Goal: Task Accomplishment & Management: Complete application form

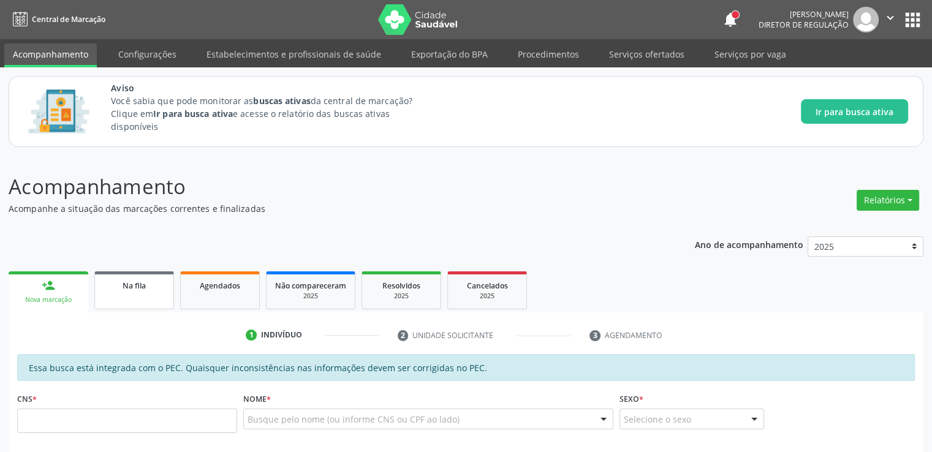
click at [121, 299] on link "Na fila" at bounding box center [134, 291] width 80 height 38
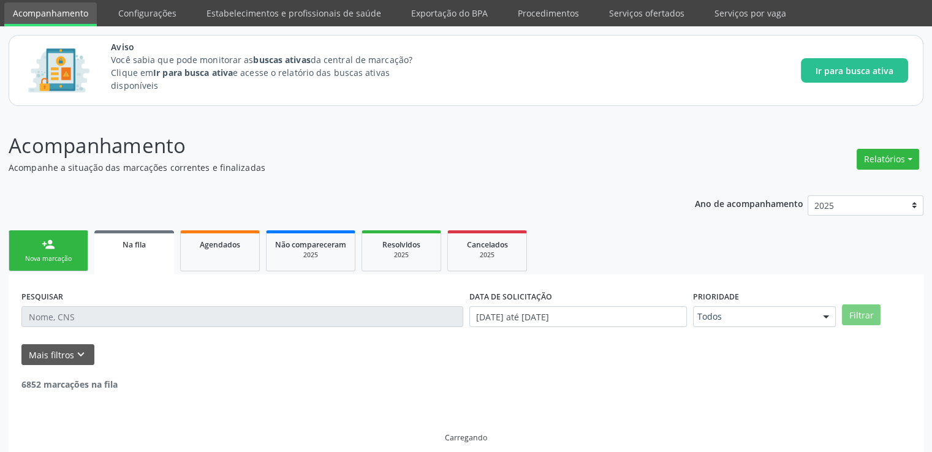
scroll to position [53, 0]
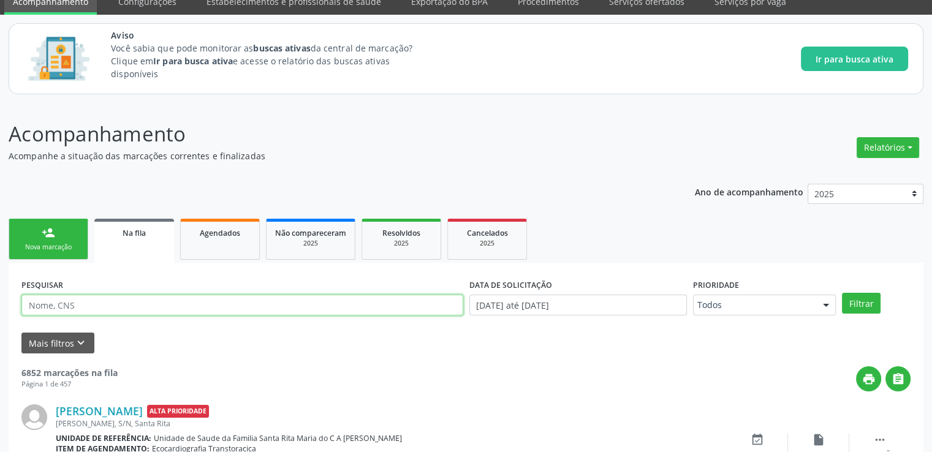
click at [90, 302] on input "text" at bounding box center [242, 305] width 442 height 21
type input "703403210546210"
click at [842, 293] on button "Filtrar" at bounding box center [861, 303] width 39 height 21
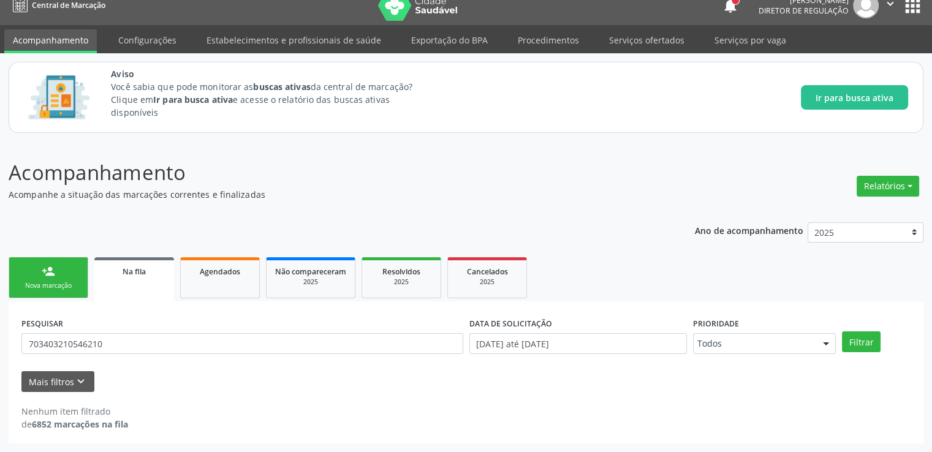
scroll to position [13, 0]
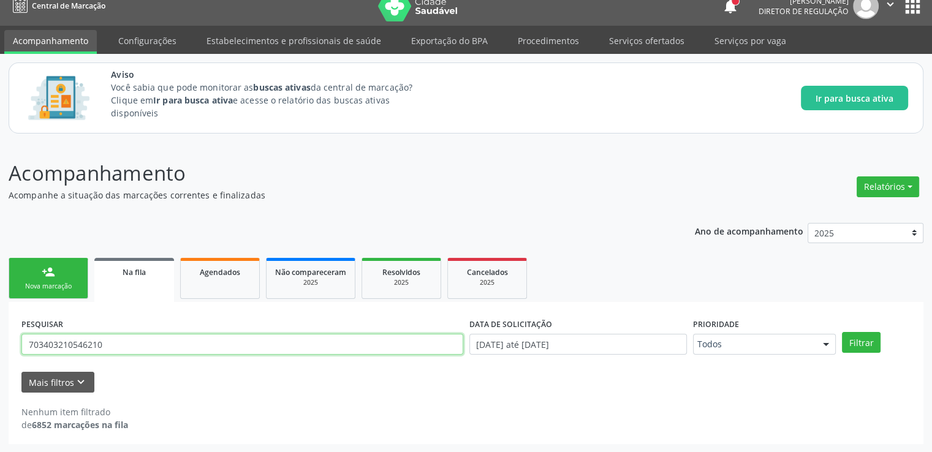
drag, startPoint x: 117, startPoint y: 344, endPoint x: 0, endPoint y: 341, distance: 117.1
click at [0, 341] on div "Acompanhamento Acompanhe a situação das marcações correntes e finalizadas Relat…" at bounding box center [466, 297] width 932 height 311
paste input "703403210546210"
type input "703403210546210"
click at [842, 332] on button "Filtrar" at bounding box center [861, 342] width 39 height 21
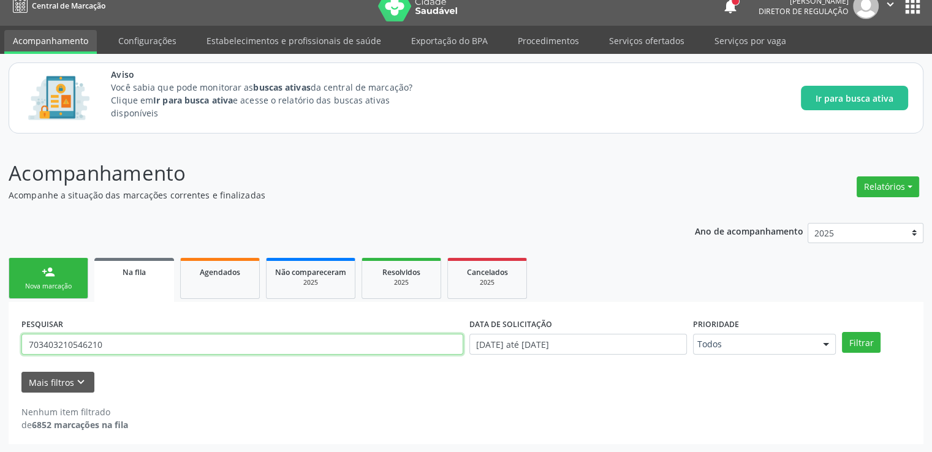
drag, startPoint x: 113, startPoint y: 347, endPoint x: 0, endPoint y: 343, distance: 113.5
click at [0, 343] on div "Acompanhamento Acompanhe a situação das marcações correntes e finalizadas Relat…" at bounding box center [466, 297] width 932 height 311
paste input "708705168816499"
type input "708705168816499"
click at [842, 332] on button "Filtrar" at bounding box center [861, 342] width 39 height 21
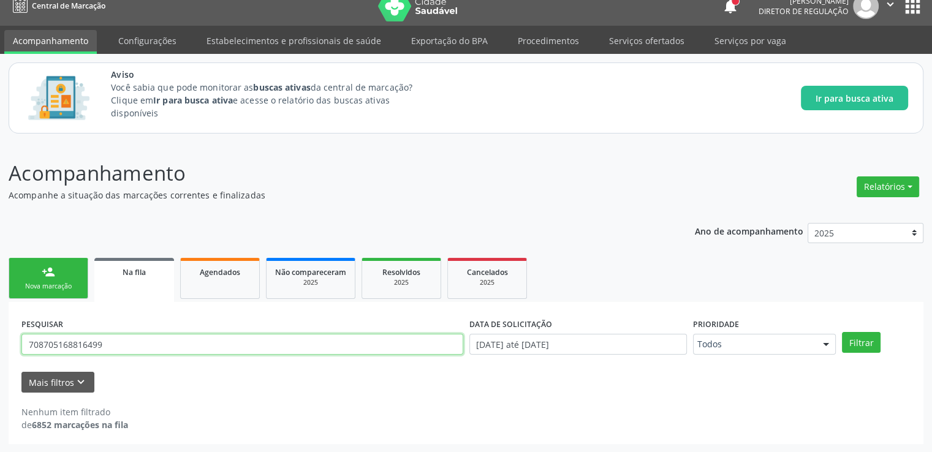
drag, startPoint x: 135, startPoint y: 346, endPoint x: 0, endPoint y: 348, distance: 134.9
click at [0, 348] on div "Acompanhamento Acompanhe a situação das marcações correntes e finalizadas Relat…" at bounding box center [466, 297] width 932 height 311
type input "898005842266689"
click at [842, 332] on button "Filtrar" at bounding box center [861, 342] width 39 height 21
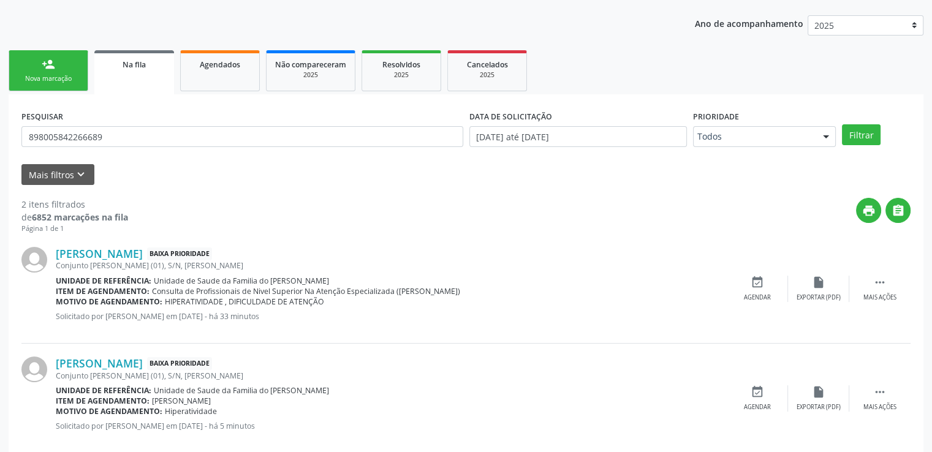
scroll to position [243, 0]
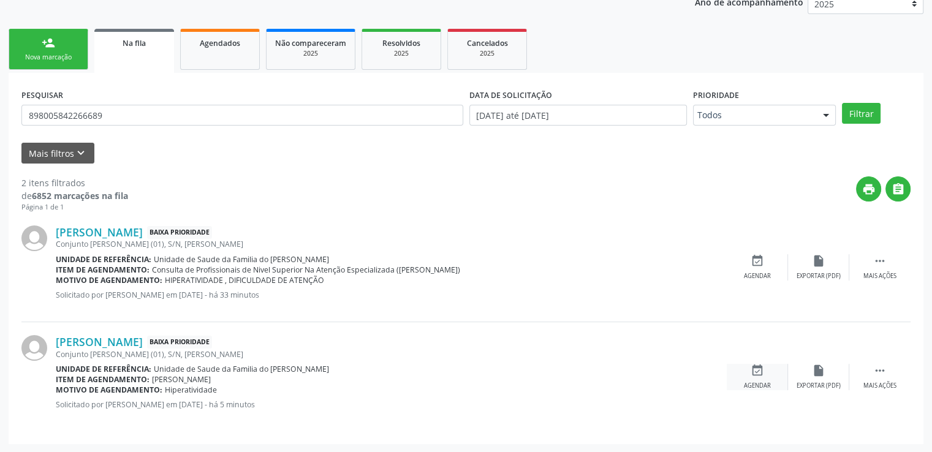
click at [759, 372] on icon "event_available" at bounding box center [757, 370] width 13 height 13
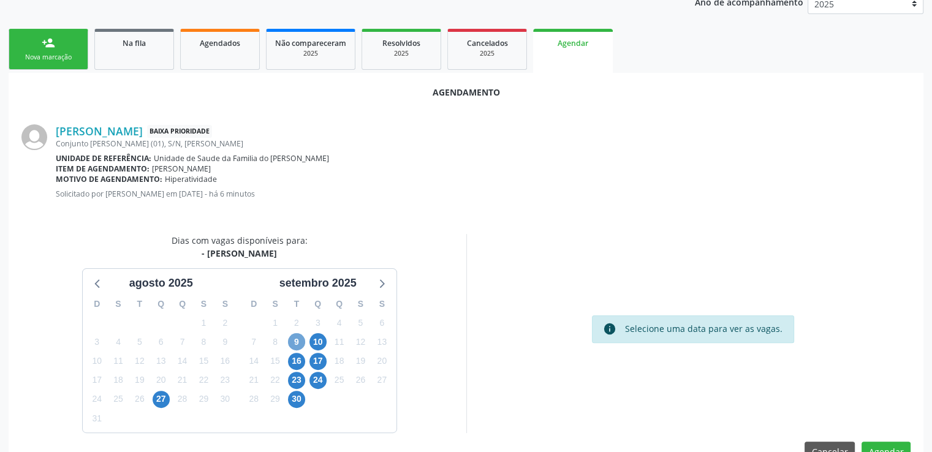
click at [294, 341] on span "9" at bounding box center [296, 342] width 17 height 17
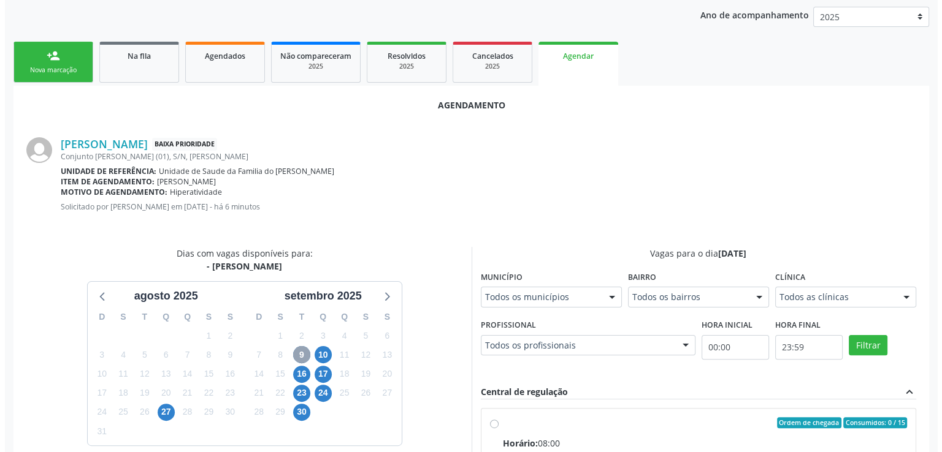
scroll to position [0, 0]
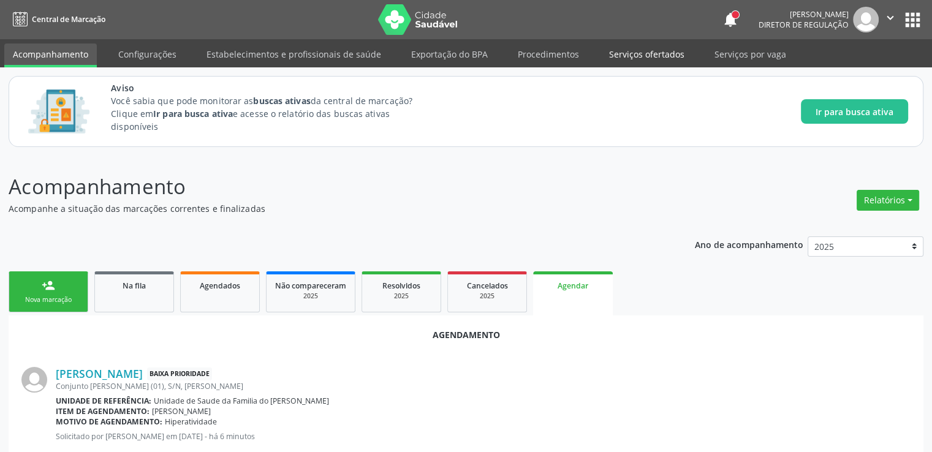
click at [667, 51] on link "Serviços ofertados" at bounding box center [647, 54] width 93 height 21
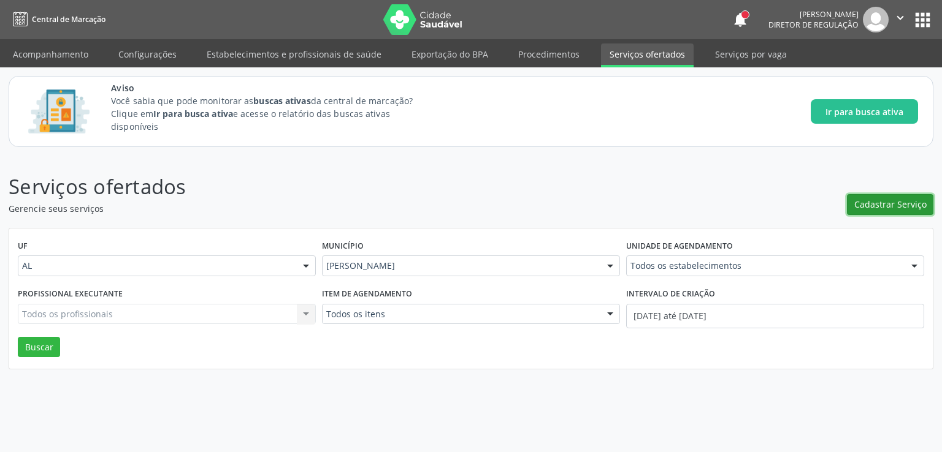
click at [901, 200] on span "Cadastrar Serviço" at bounding box center [890, 204] width 72 height 13
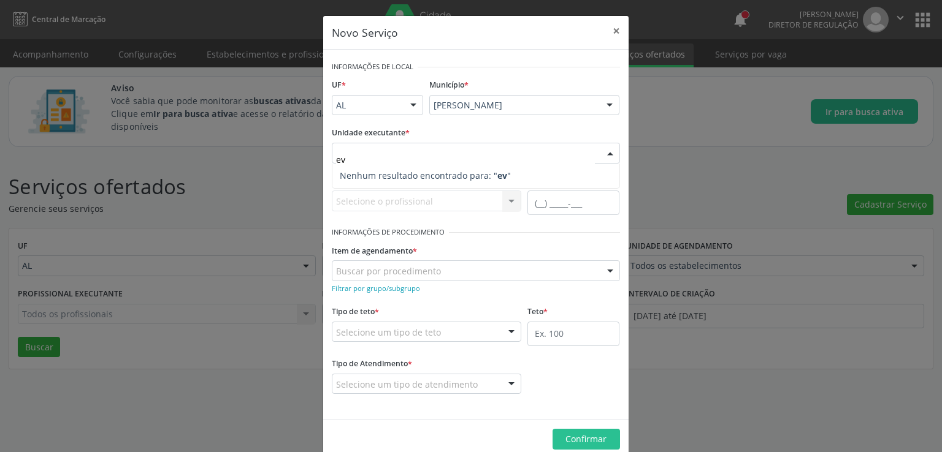
type input "e"
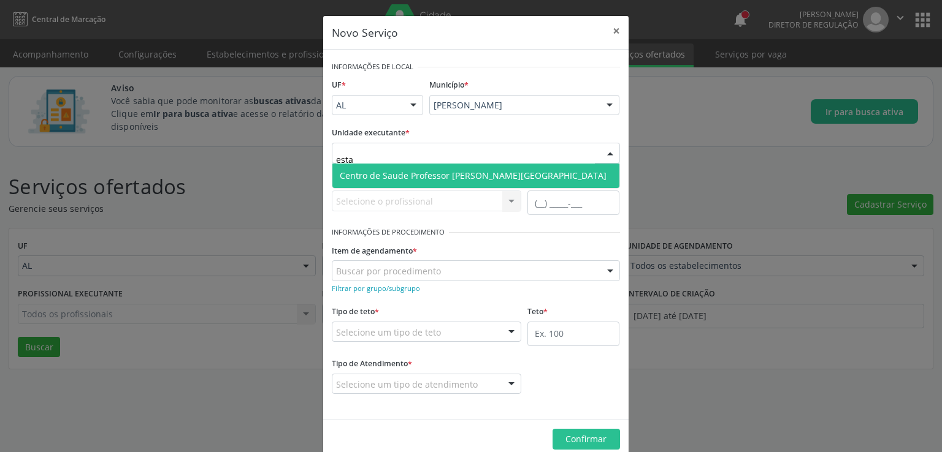
type input "estac"
click at [423, 172] on span "Centro de Saude Professor [PERSON_NAME][GEOGRAPHIC_DATA]" at bounding box center [473, 176] width 267 height 12
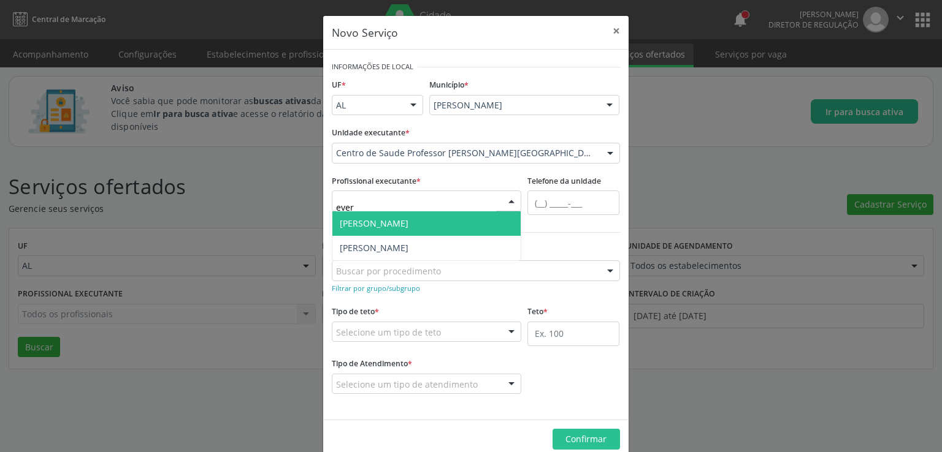
type input "evera"
click at [380, 226] on span "[PERSON_NAME]" at bounding box center [374, 224] width 69 height 12
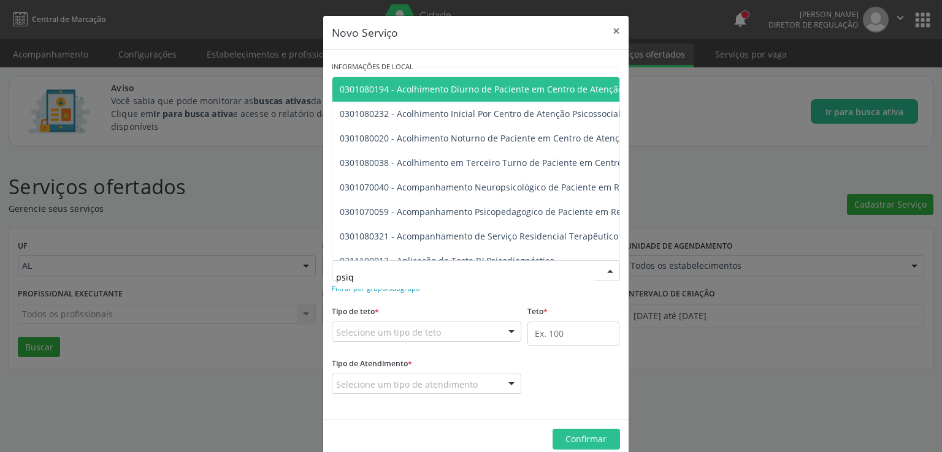
type input "psiqu"
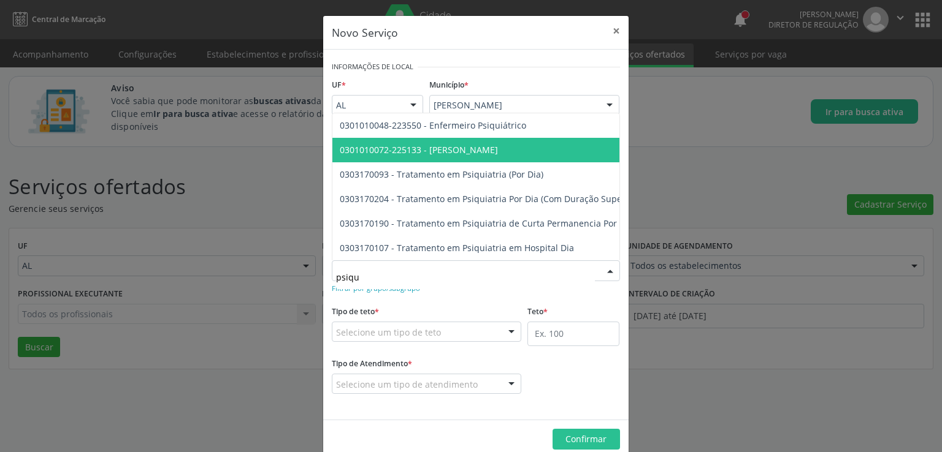
click at [474, 146] on span "0301010072-225133 - [PERSON_NAME]" at bounding box center [419, 150] width 158 height 12
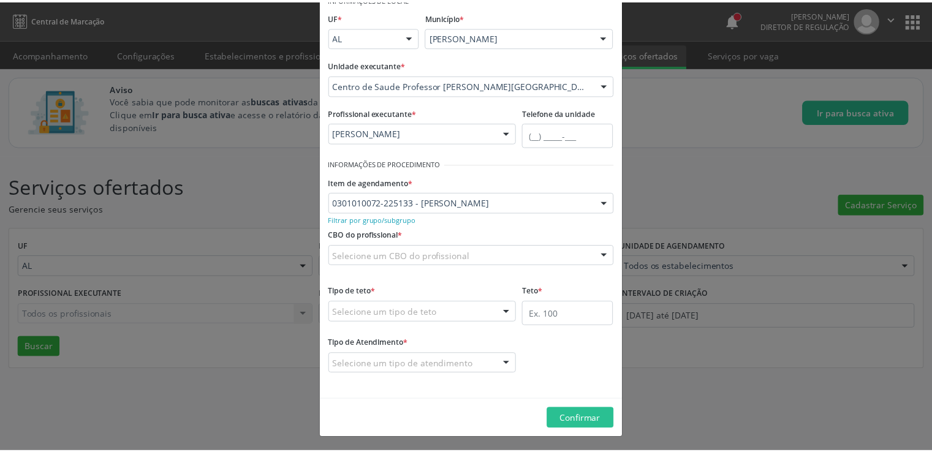
scroll to position [69, 0]
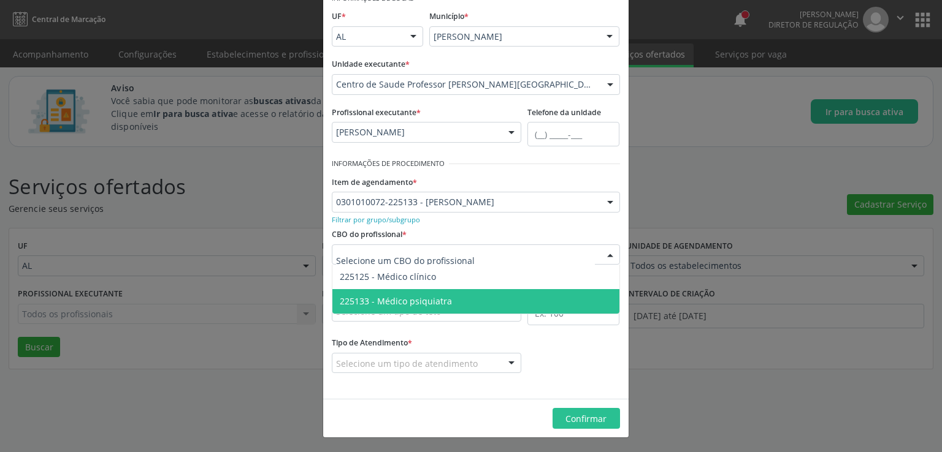
click at [430, 299] on span "225133 - Médico psiquiatra" at bounding box center [396, 302] width 112 height 12
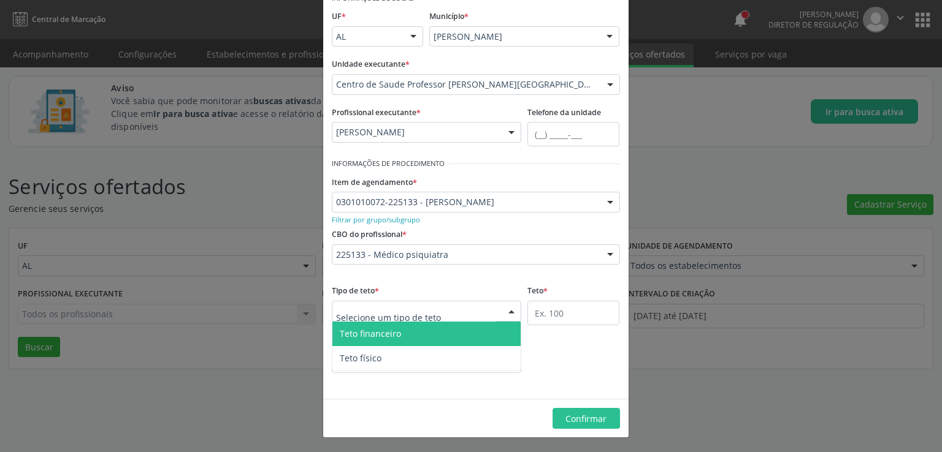
click at [466, 315] on div at bounding box center [427, 311] width 190 height 21
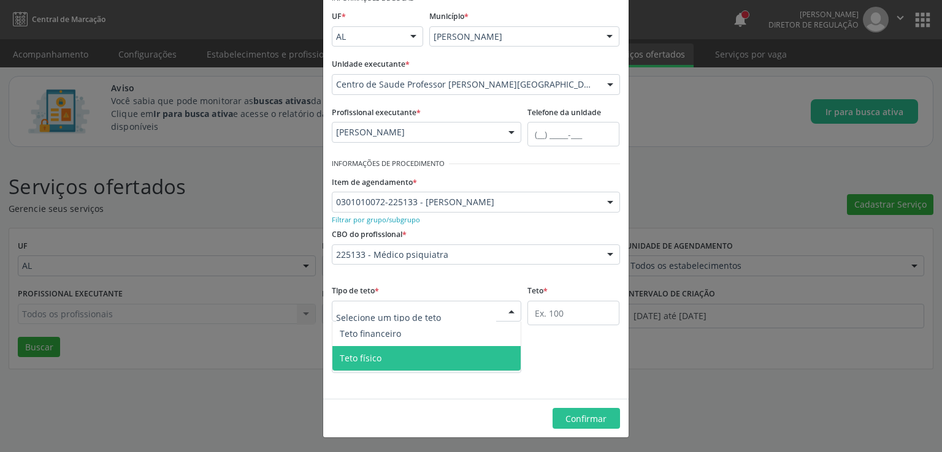
drag, startPoint x: 414, startPoint y: 351, endPoint x: 595, endPoint y: 313, distance: 184.2
click at [414, 351] on span "Teto físico" at bounding box center [426, 358] width 189 height 25
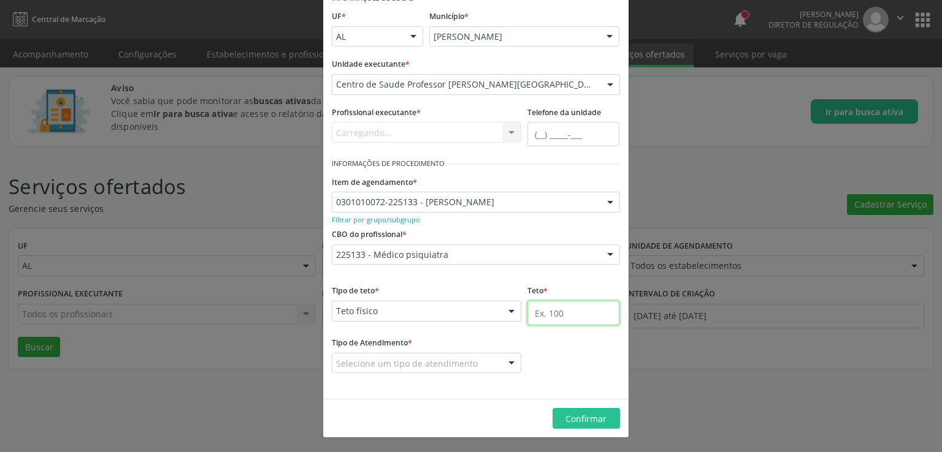
click at [596, 313] on input "text" at bounding box center [573, 313] width 92 height 25
click at [564, 313] on input "40" at bounding box center [573, 313] width 92 height 25
type input "40"
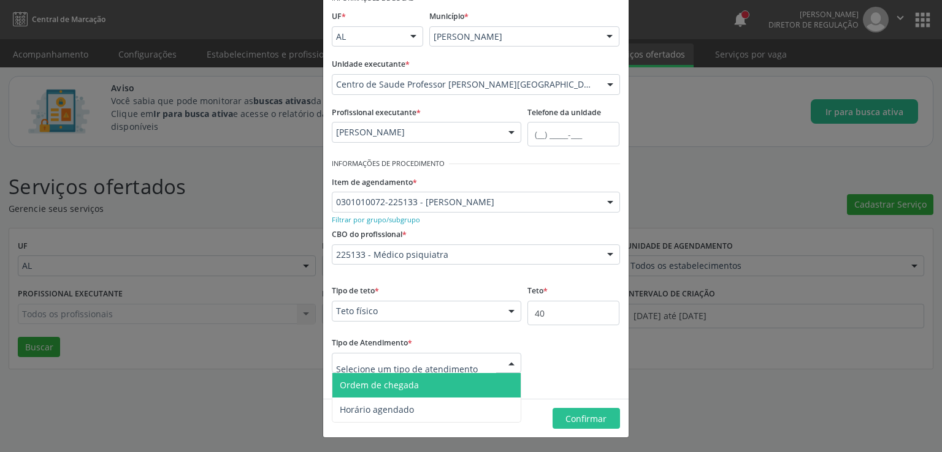
click at [475, 363] on div at bounding box center [427, 363] width 190 height 21
click at [428, 381] on span "Ordem de chegada" at bounding box center [426, 385] width 189 height 25
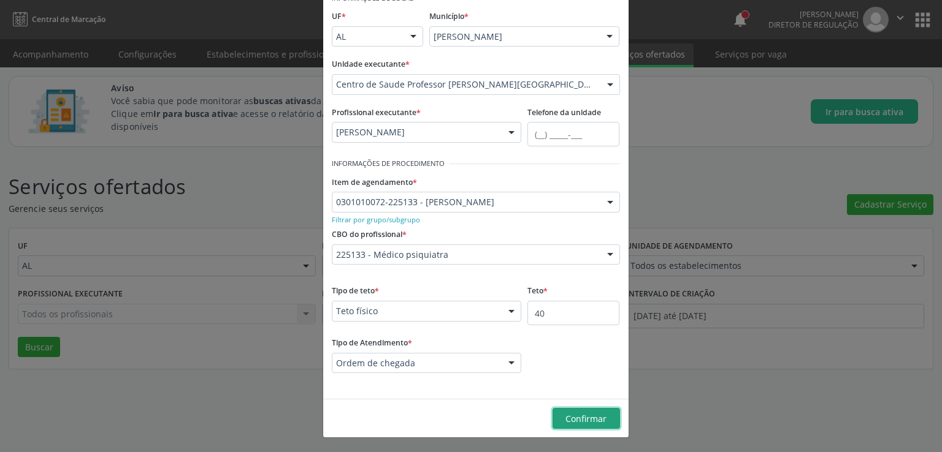
click at [579, 416] on span "Confirmar" at bounding box center [585, 419] width 41 height 12
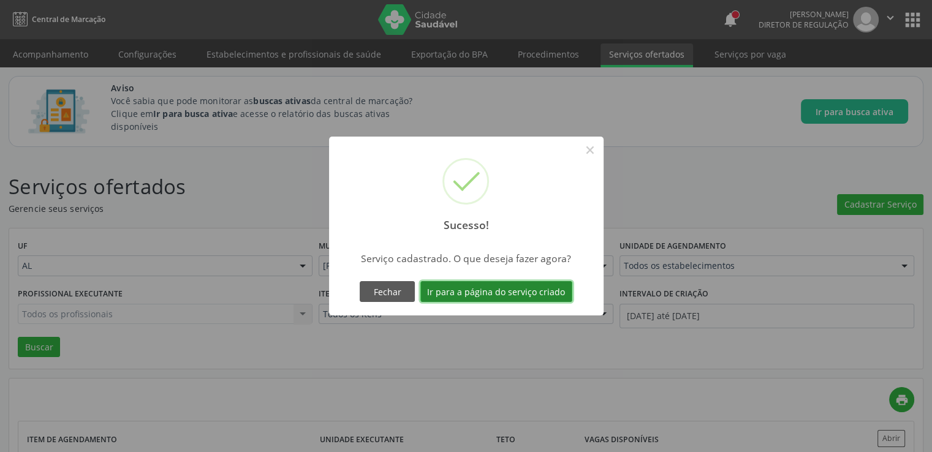
click at [493, 289] on button "Ir para a página do serviço criado" at bounding box center [497, 291] width 152 height 21
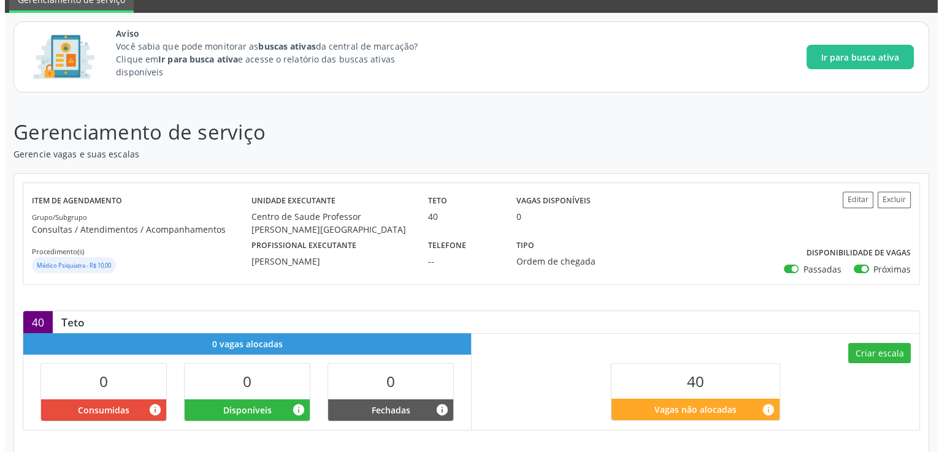
scroll to position [194, 0]
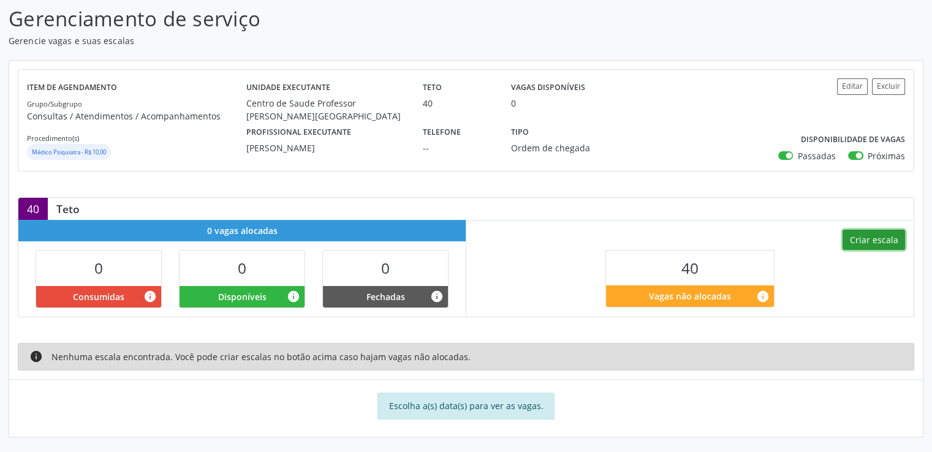
click at [875, 238] on button "Criar escala" at bounding box center [874, 240] width 63 height 21
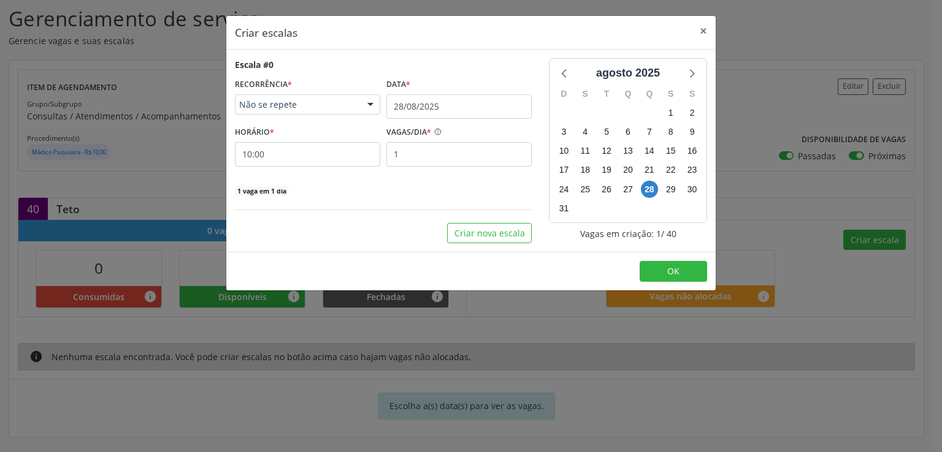
drag, startPoint x: 321, startPoint y: 99, endPoint x: 321, endPoint y: 107, distance: 7.4
click at [320, 99] on span "Não se repete" at bounding box center [297, 105] width 116 height 12
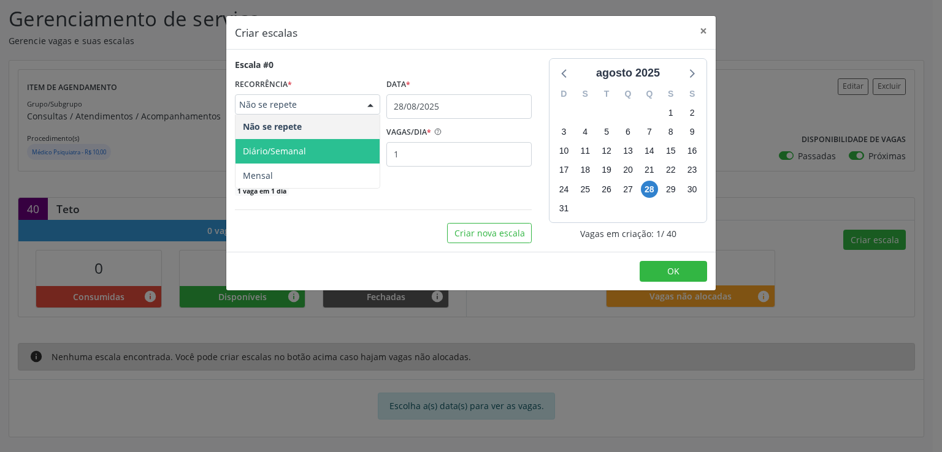
click at [326, 148] on span "Diário/Semanal" at bounding box center [307, 151] width 144 height 25
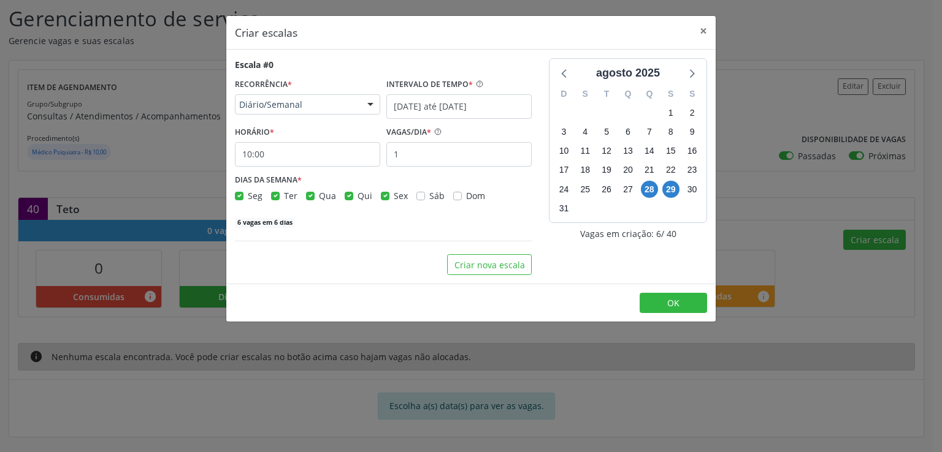
click at [248, 193] on label "Seg" at bounding box center [255, 195] width 15 height 13
click at [235, 193] on input "Seg" at bounding box center [239, 194] width 9 height 11
checkbox input "false"
click at [319, 198] on label "Qua" at bounding box center [327, 195] width 17 height 13
click at [310, 198] on input "Qua" at bounding box center [310, 194] width 9 height 11
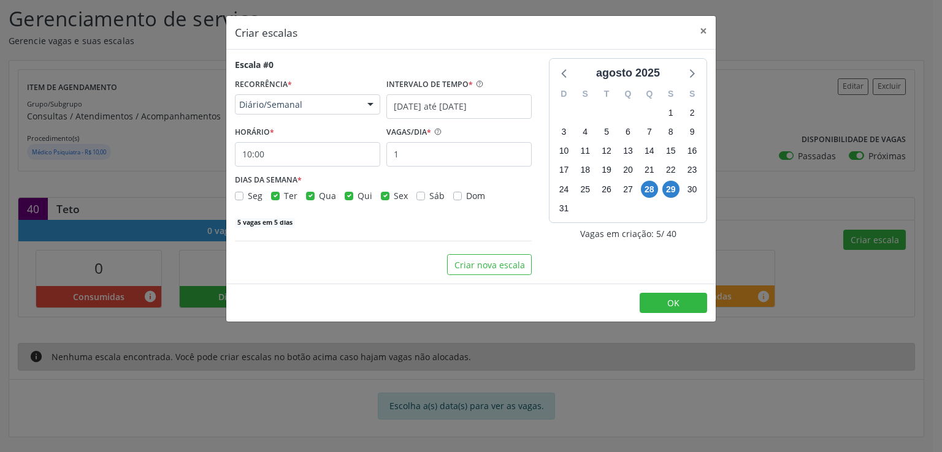
checkbox input "false"
click at [357, 196] on label "Qui" at bounding box center [364, 195] width 15 height 13
click at [350, 196] on input "Qui" at bounding box center [349, 194] width 9 height 11
checkbox input "false"
click at [394, 197] on label "Sex" at bounding box center [401, 195] width 14 height 13
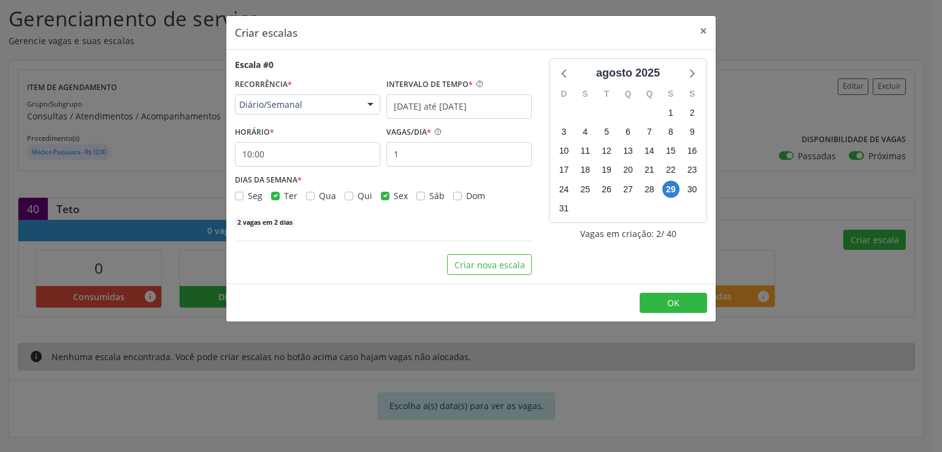
click at [385, 197] on input "Sex" at bounding box center [385, 194] width 9 height 11
checkbox input "false"
click at [416, 109] on input "[DATE] até [DATE]" at bounding box center [458, 106] width 145 height 25
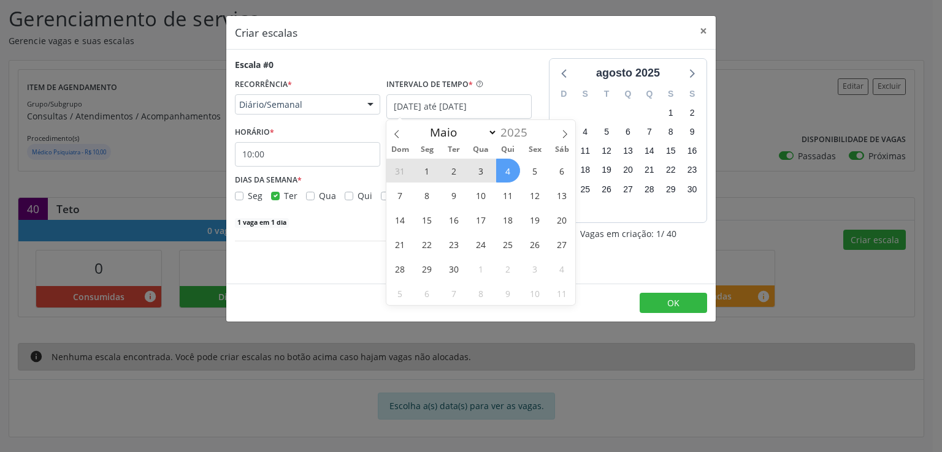
click at [456, 170] on span "2" at bounding box center [454, 171] width 24 height 24
type input "[DATE]"
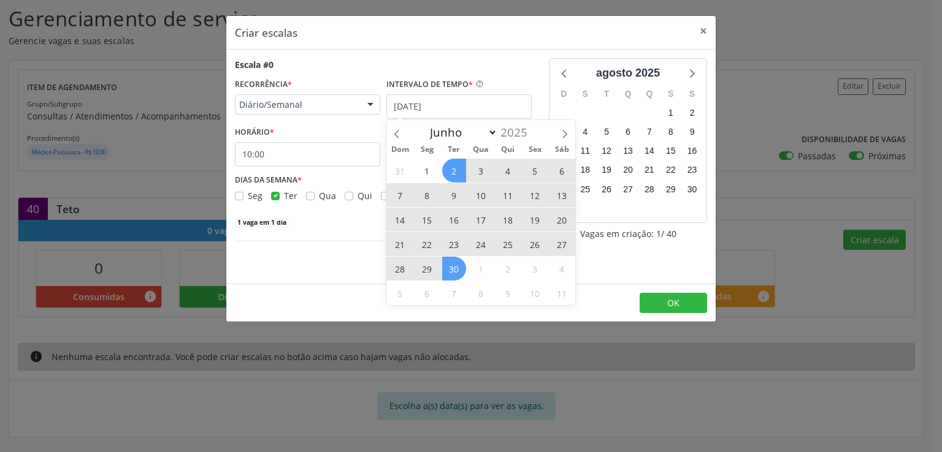
click at [446, 271] on span "30" at bounding box center [454, 269] width 24 height 24
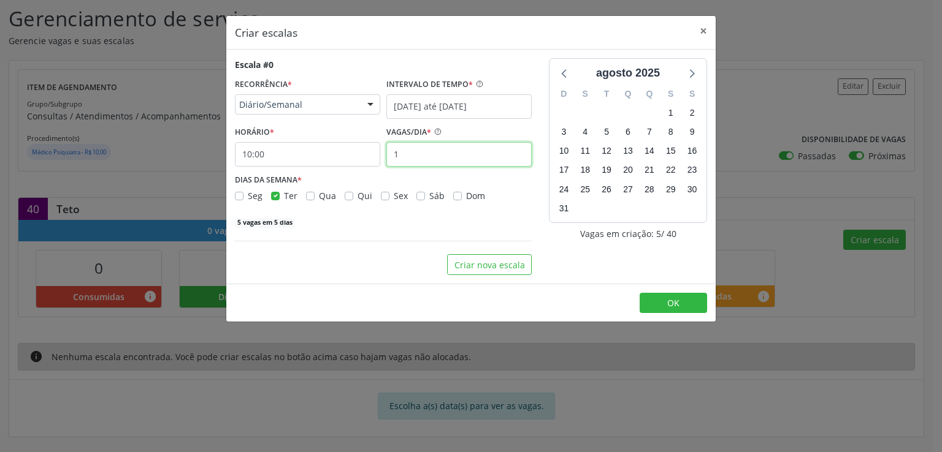
click at [430, 153] on input "1" at bounding box center [458, 154] width 145 height 25
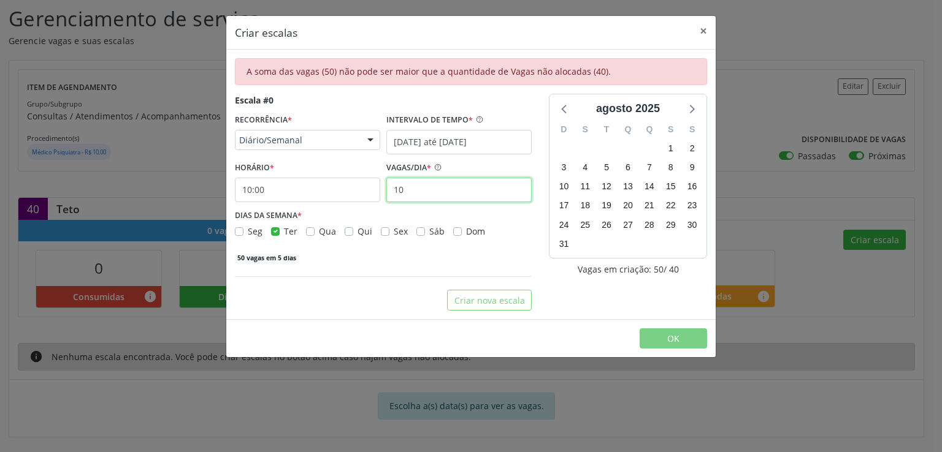
type input "1"
type input "10"
click at [349, 259] on div "50 vagas em 5 dias" at bounding box center [383, 257] width 297 height 13
click at [280, 189] on input "10:00" at bounding box center [307, 190] width 145 height 25
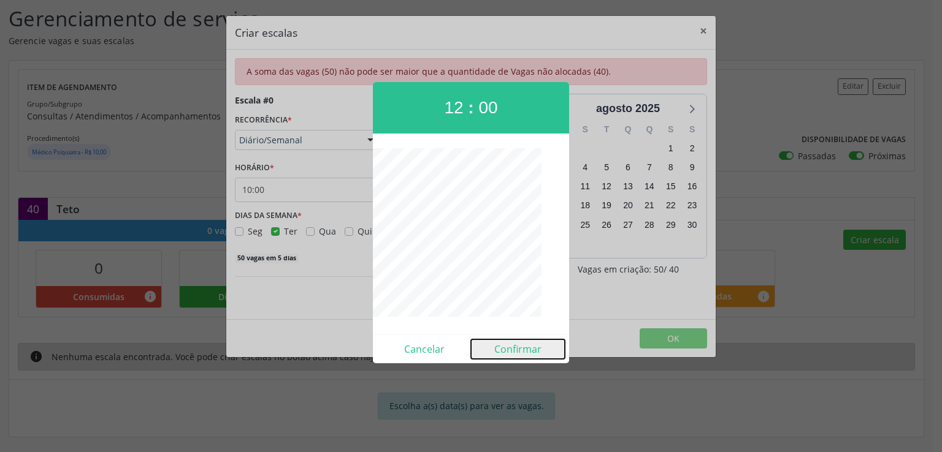
click at [520, 349] on button "Confirmar" at bounding box center [518, 350] width 94 height 20
type input "12:00"
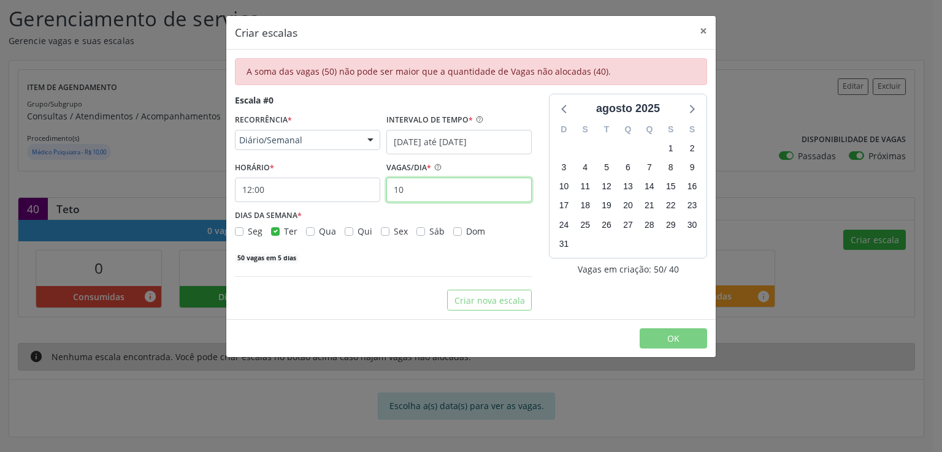
click at [454, 194] on input "10" at bounding box center [458, 190] width 145 height 25
click at [389, 278] on div "Escala #0 RECORRÊNCIA * Diário/Semanal Não se repete Diário/Semanal Mensal Nenh…" at bounding box center [383, 202] width 314 height 217
click at [319, 229] on label "Qua" at bounding box center [327, 231] width 17 height 13
click at [307, 229] on input "Qua" at bounding box center [310, 230] width 9 height 11
checkbox input "true"
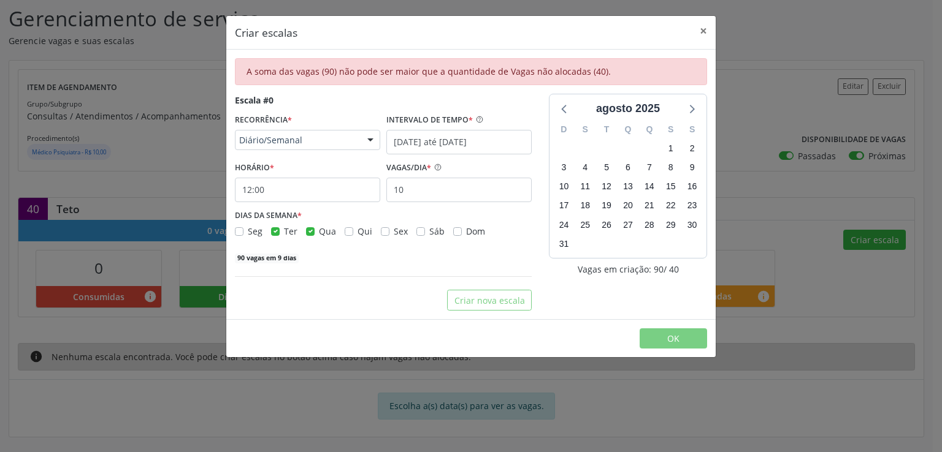
click at [314, 232] on div "Qua" at bounding box center [321, 231] width 30 height 13
click at [248, 227] on label "Seg" at bounding box center [255, 231] width 15 height 13
click at [240, 227] on input "Seg" at bounding box center [239, 230] width 9 height 11
click at [248, 234] on label "Seg" at bounding box center [255, 231] width 15 height 13
click at [240, 234] on input "Seg" at bounding box center [239, 230] width 9 height 11
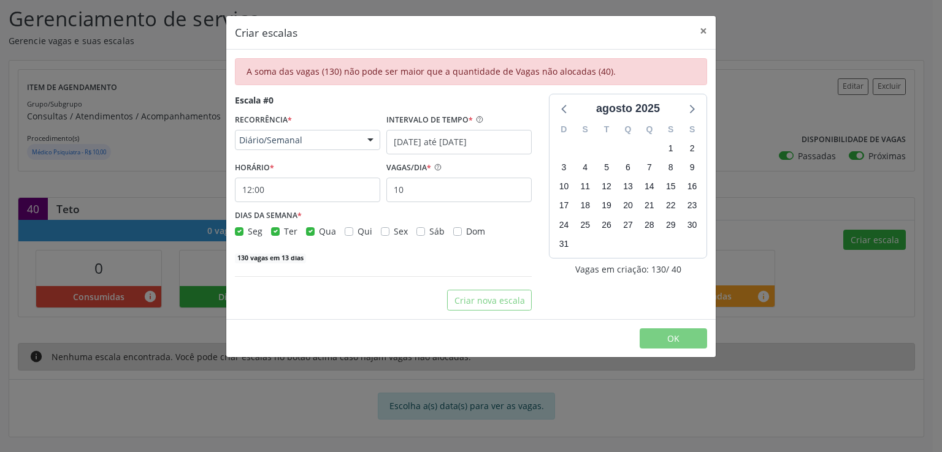
checkbox input "false"
click at [319, 234] on label "Qua" at bounding box center [327, 231] width 17 height 13
click at [311, 234] on input "Qua" at bounding box center [310, 230] width 9 height 11
checkbox input "false"
click at [411, 143] on input "[DATE] até [DATE]" at bounding box center [458, 142] width 145 height 25
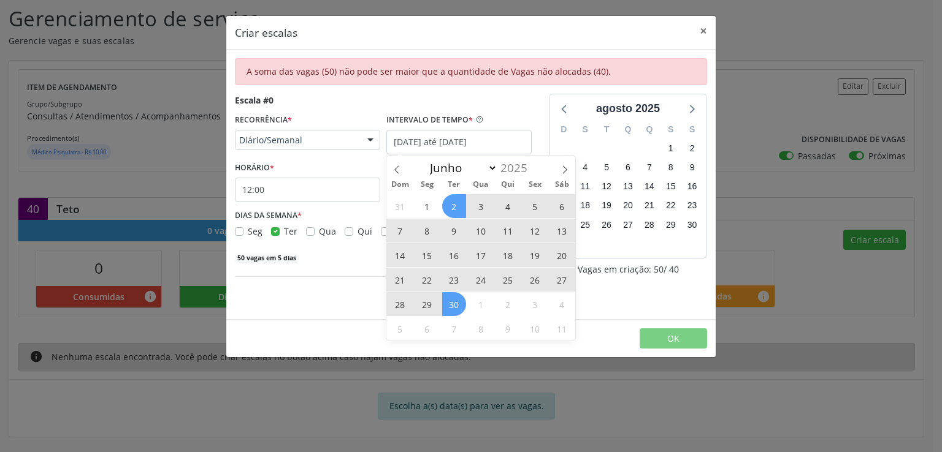
click at [461, 204] on span "2" at bounding box center [454, 206] width 24 height 24
type input "[DATE]"
checkbox input "true"
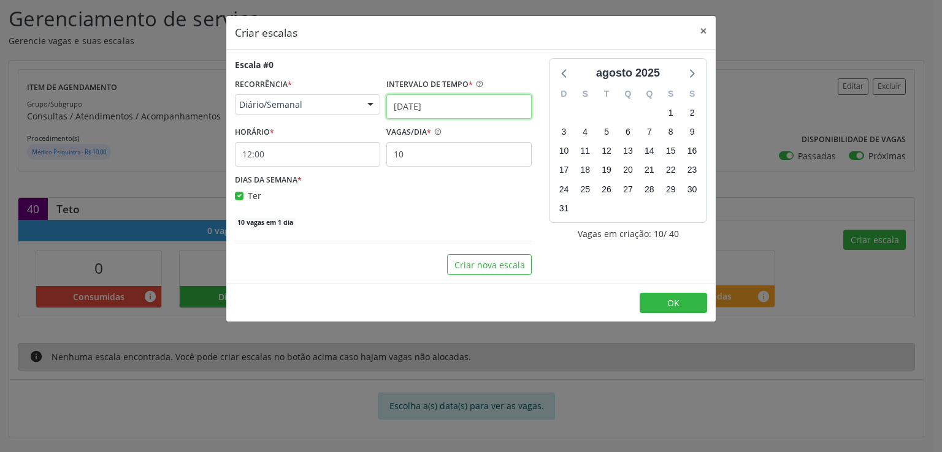
click at [418, 109] on input "[DATE]" at bounding box center [458, 106] width 145 height 25
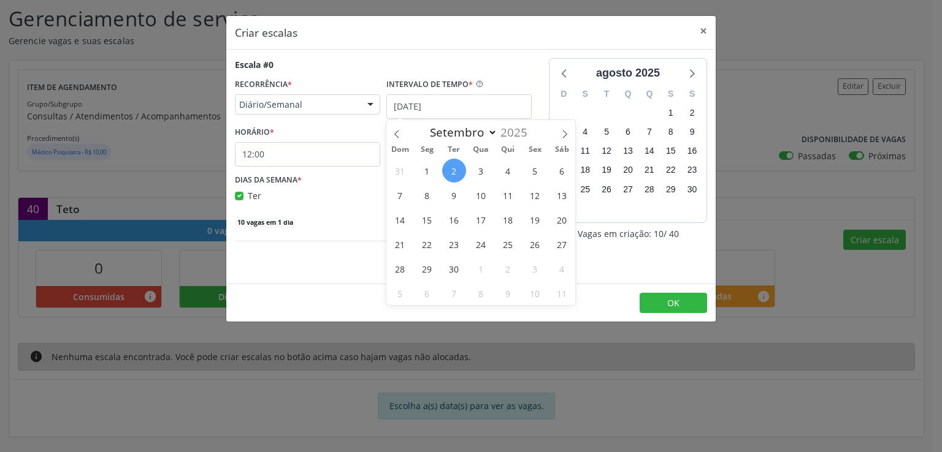
click at [353, 207] on div "Escala #0 RECORRÊNCIA * Diário/Semanal Não se repete Diário/Semanal Mensal Nenh…" at bounding box center [383, 143] width 297 height 170
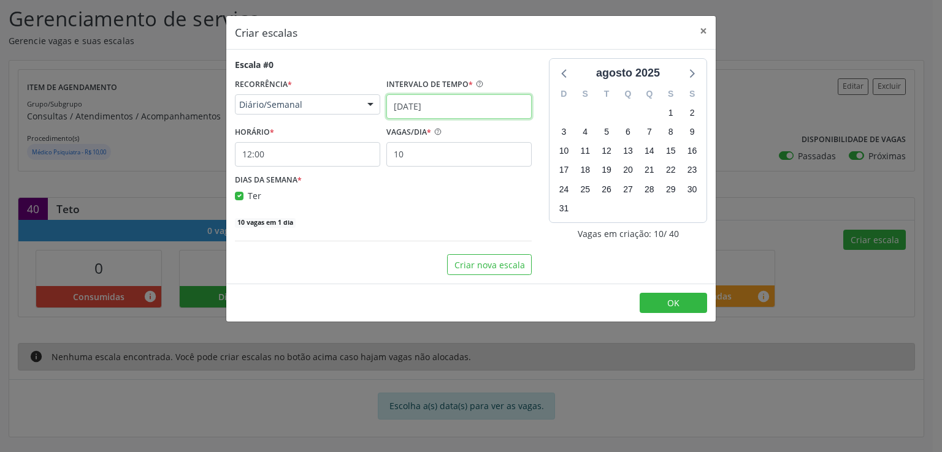
click at [408, 104] on input "[DATE]" at bounding box center [458, 106] width 145 height 25
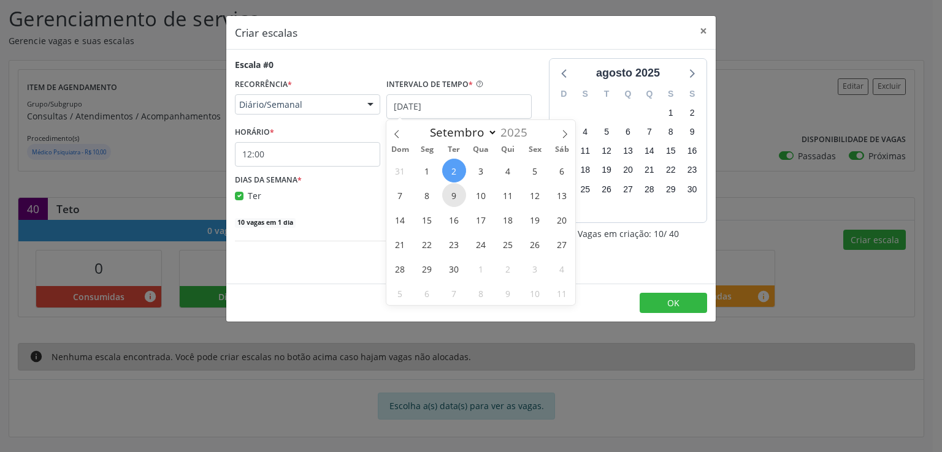
click at [450, 194] on span "9" at bounding box center [454, 195] width 24 height 24
type input "[DATE]"
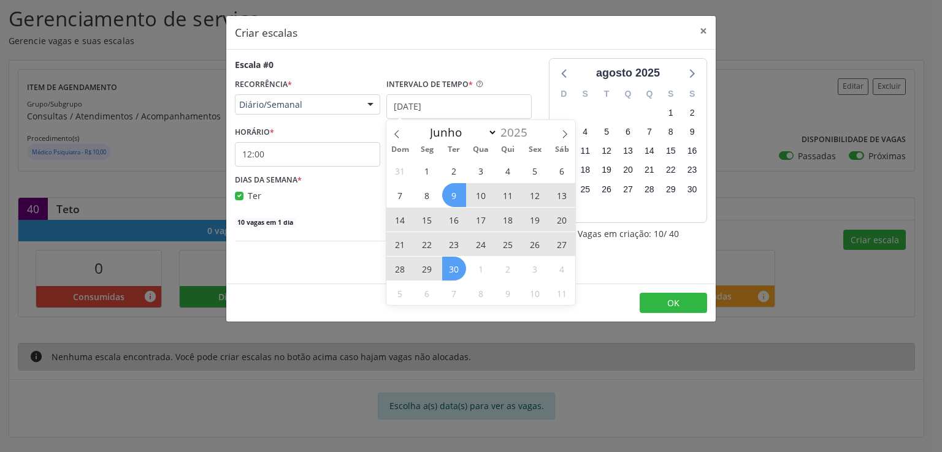
click at [456, 269] on span "30" at bounding box center [454, 269] width 24 height 24
checkbox input "false"
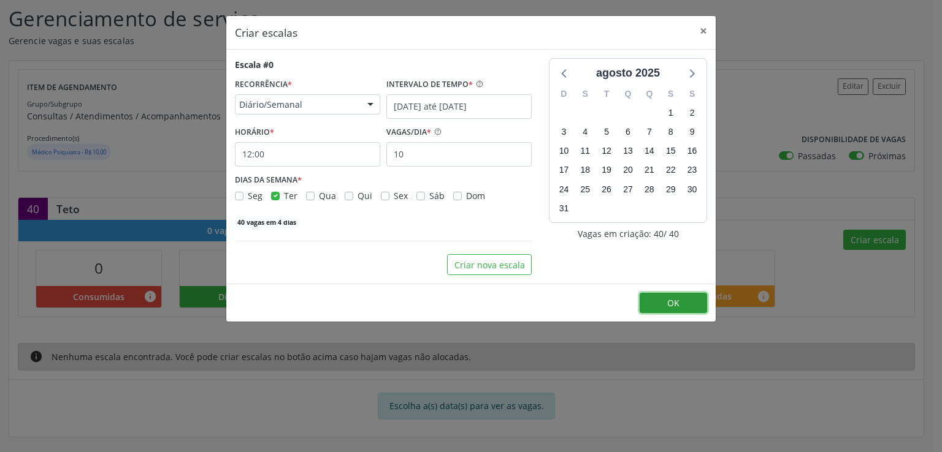
click at [677, 305] on span "OK" at bounding box center [673, 303] width 12 height 12
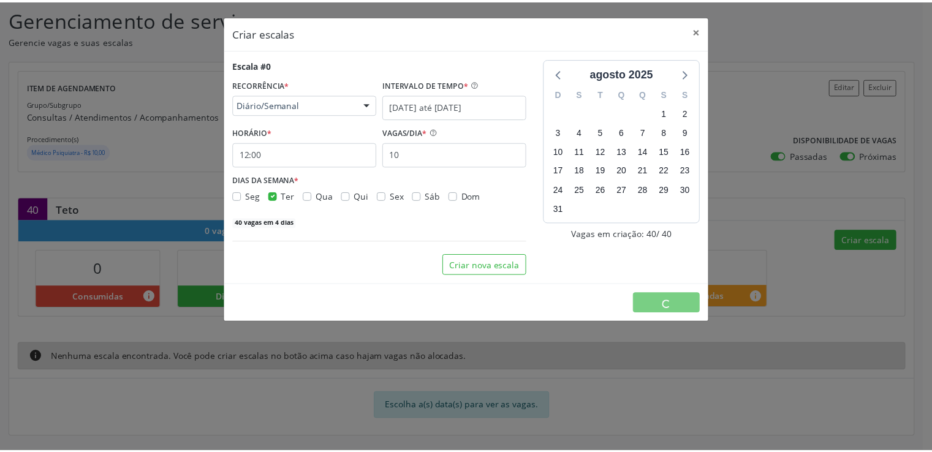
scroll to position [0, 0]
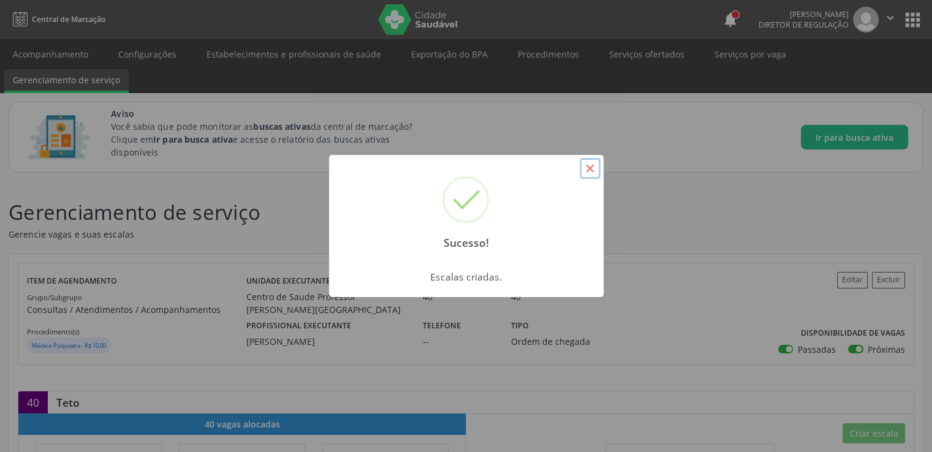
click at [591, 167] on button "×" at bounding box center [590, 168] width 21 height 21
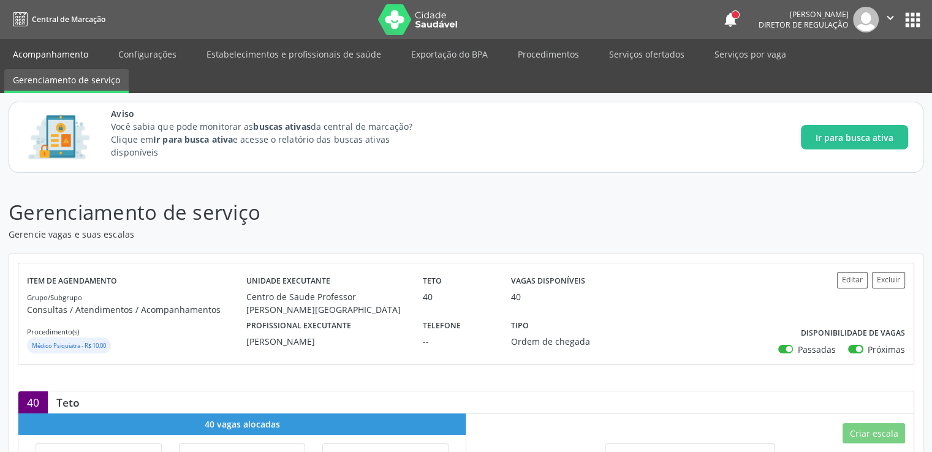
click at [61, 51] on link "Acompanhamento" at bounding box center [50, 54] width 93 height 21
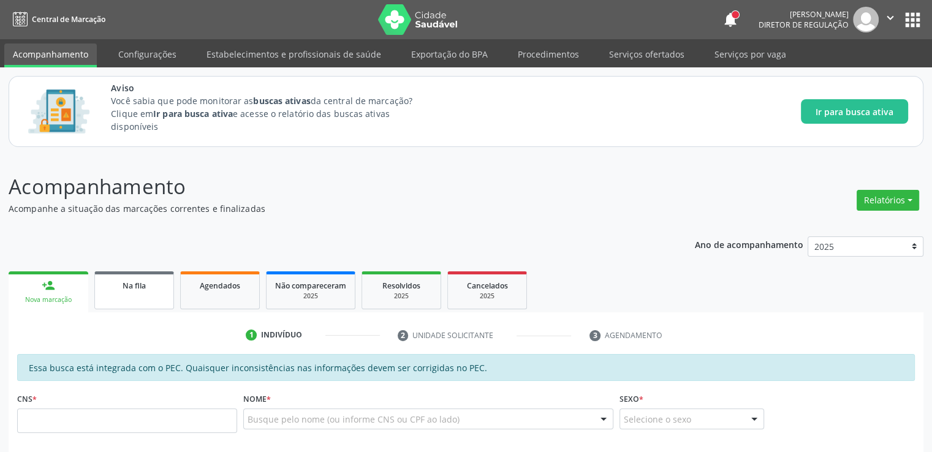
click at [132, 296] on link "Na fila" at bounding box center [134, 291] width 80 height 38
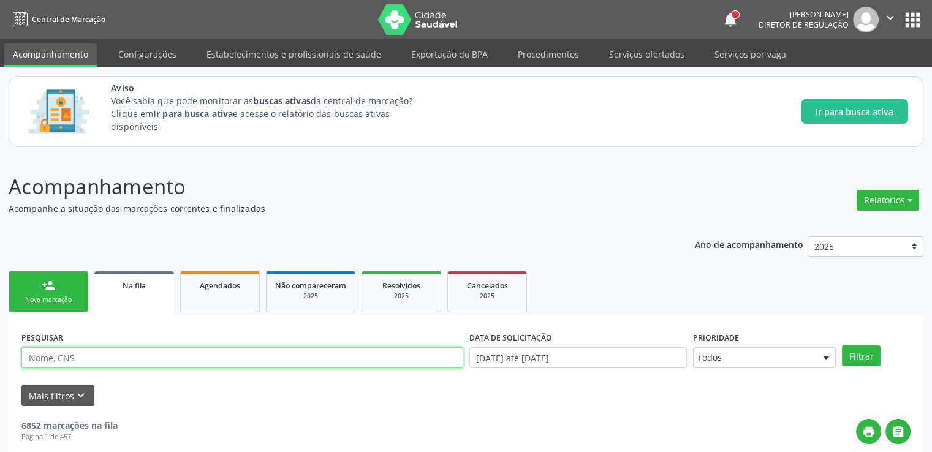
click at [118, 356] on input "text" at bounding box center [242, 358] width 442 height 21
type input "898005842266689"
click at [842, 346] on button "Filtrar" at bounding box center [861, 356] width 39 height 21
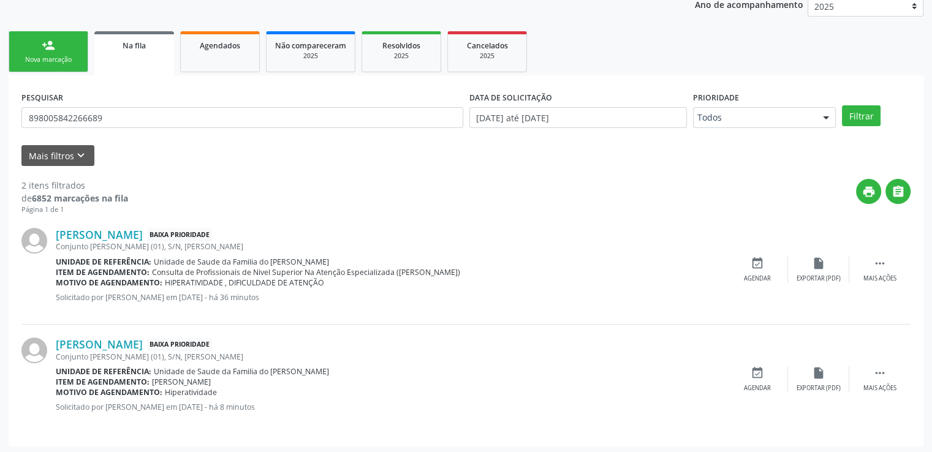
scroll to position [243, 0]
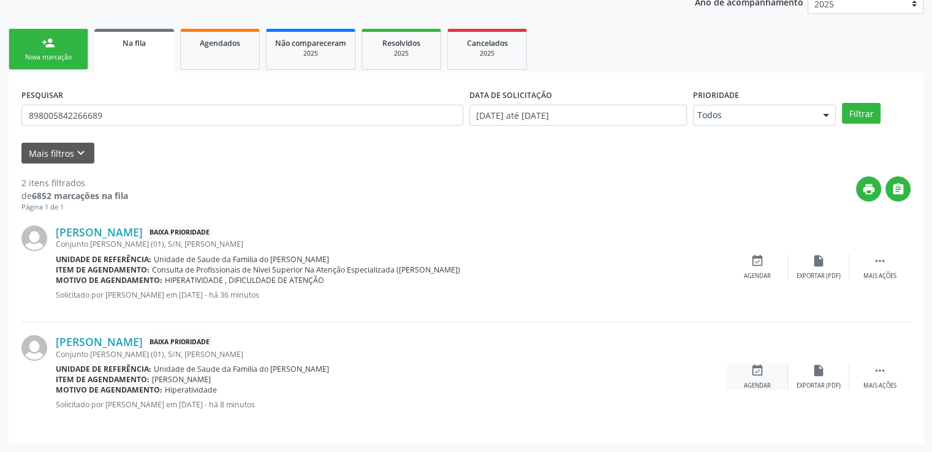
click at [757, 371] on icon "event_available" at bounding box center [757, 370] width 13 height 13
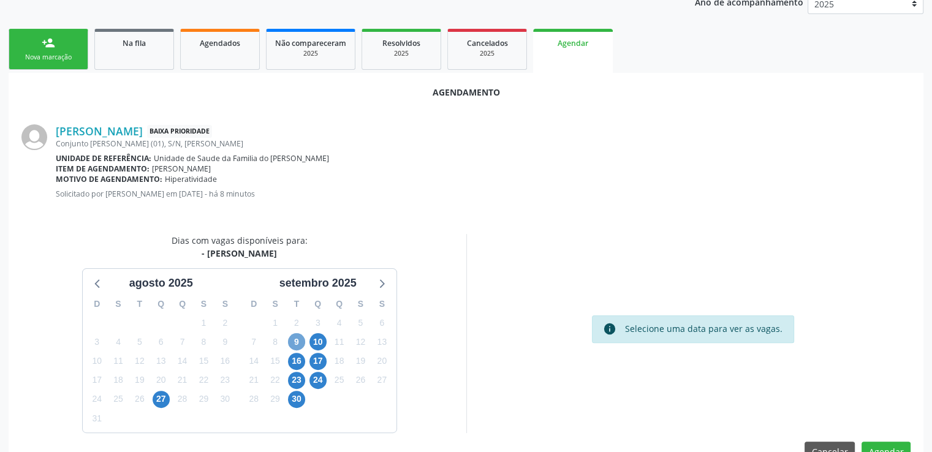
click at [290, 340] on span "9" at bounding box center [296, 342] width 17 height 17
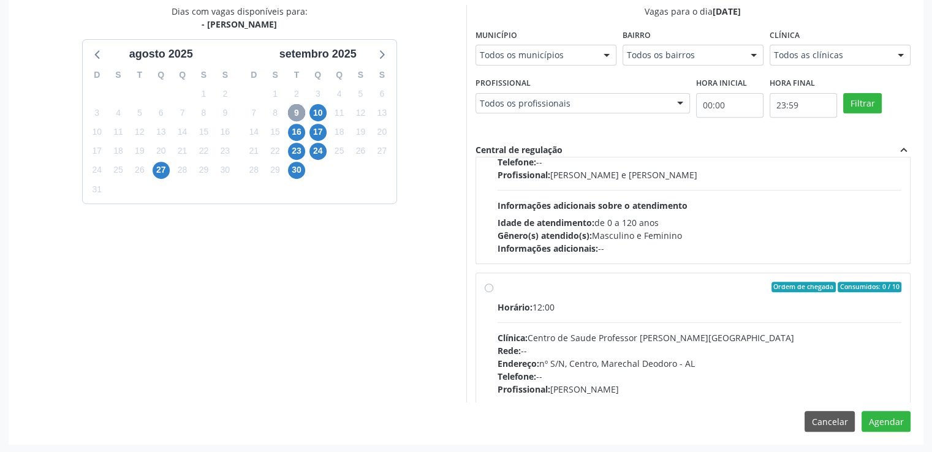
scroll to position [184, 0]
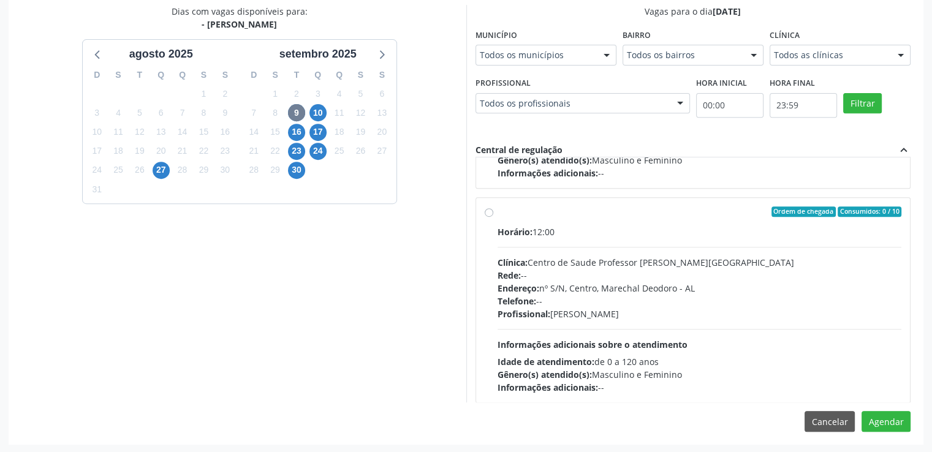
click at [498, 212] on label "Ordem de chegada Consumidos: 0 / 10 Horário: 12:00 Clínica: Centro de Saude Pro…" at bounding box center [700, 301] width 405 height 188
click at [489, 212] on input "Ordem de chegada Consumidos: 0 / 10 Horário: 12:00 Clínica: Centro de Saude Pro…" at bounding box center [489, 212] width 9 height 11
radio input "true"
click at [880, 418] on button "Agendar" at bounding box center [886, 421] width 49 height 21
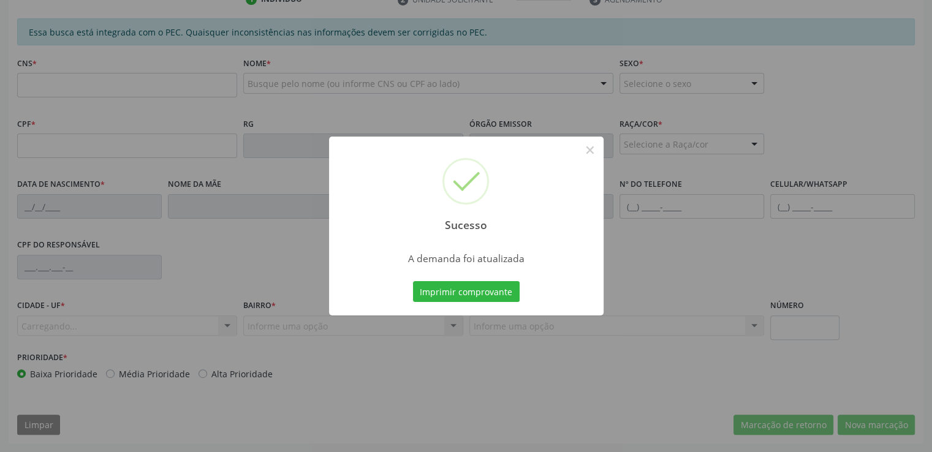
scroll to position [335, 0]
